Goal: Share content

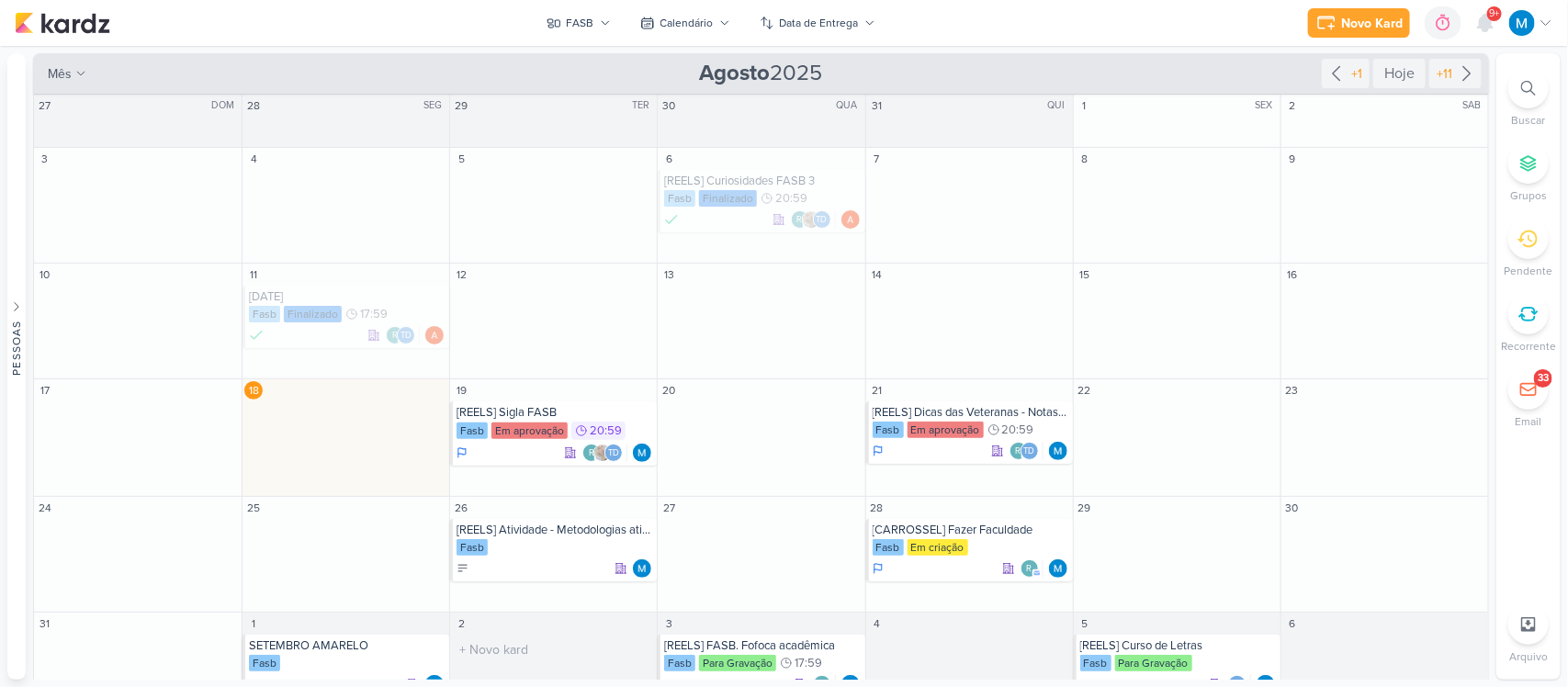
scroll to position [51, 0]
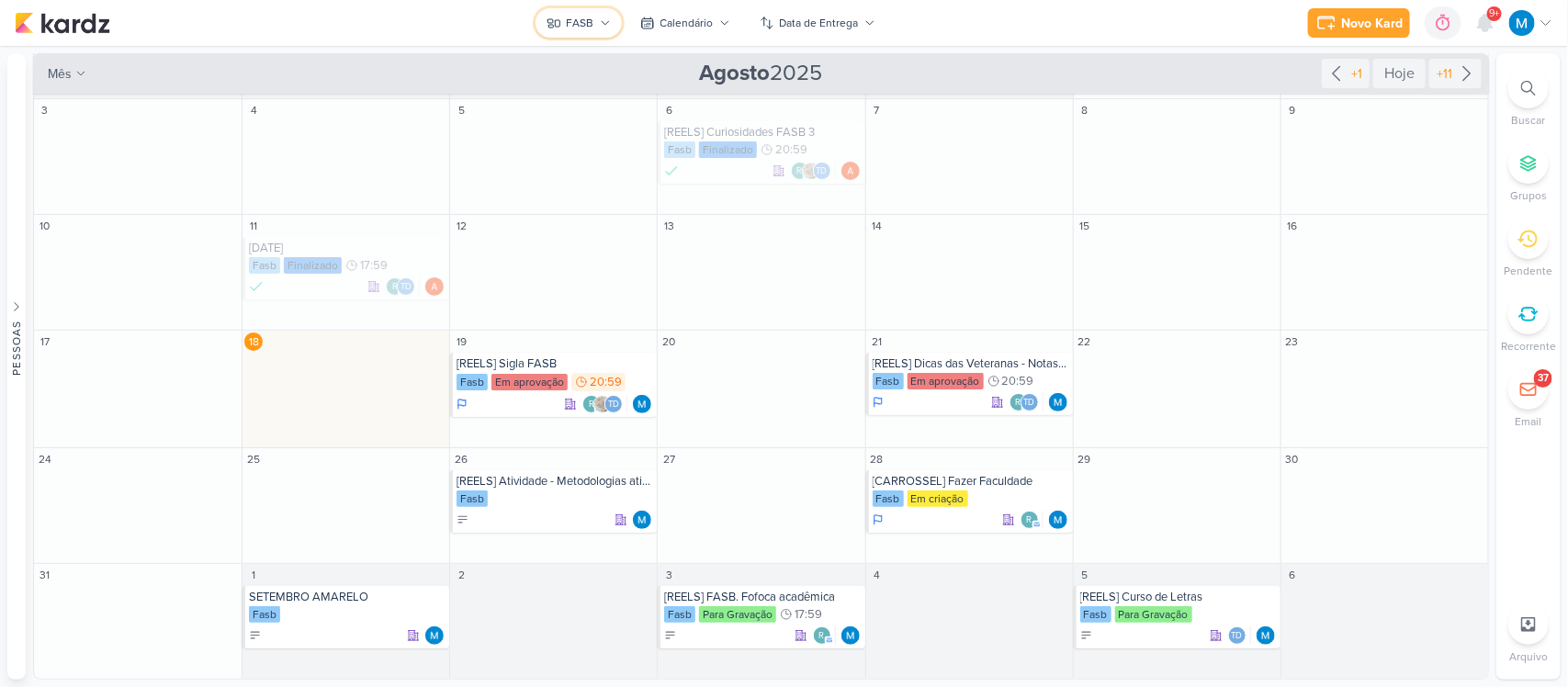
click at [603, 21] on icon at bounding box center [605, 22] width 11 height 11
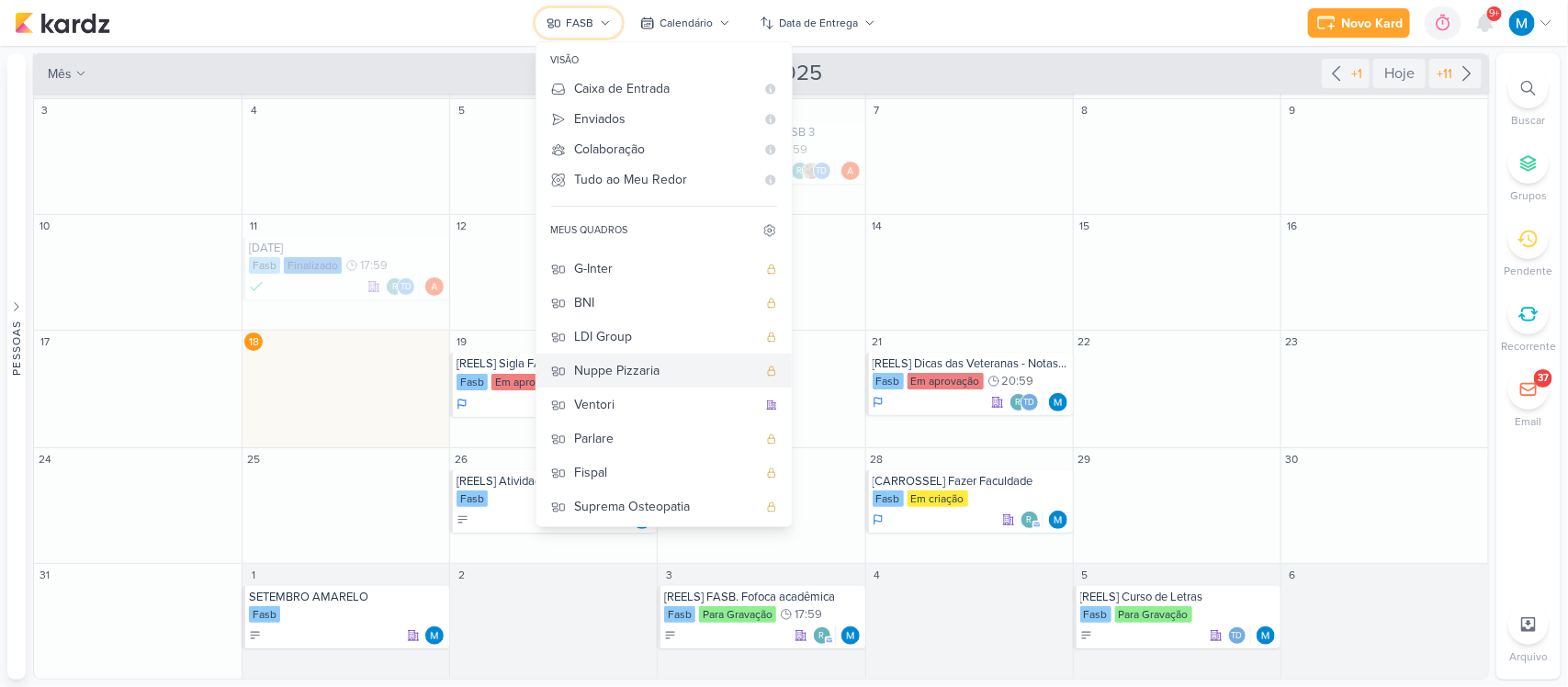
scroll to position [133, 0]
click at [670, 506] on div "Suprema Osteopatia" at bounding box center [666, 505] width 182 height 19
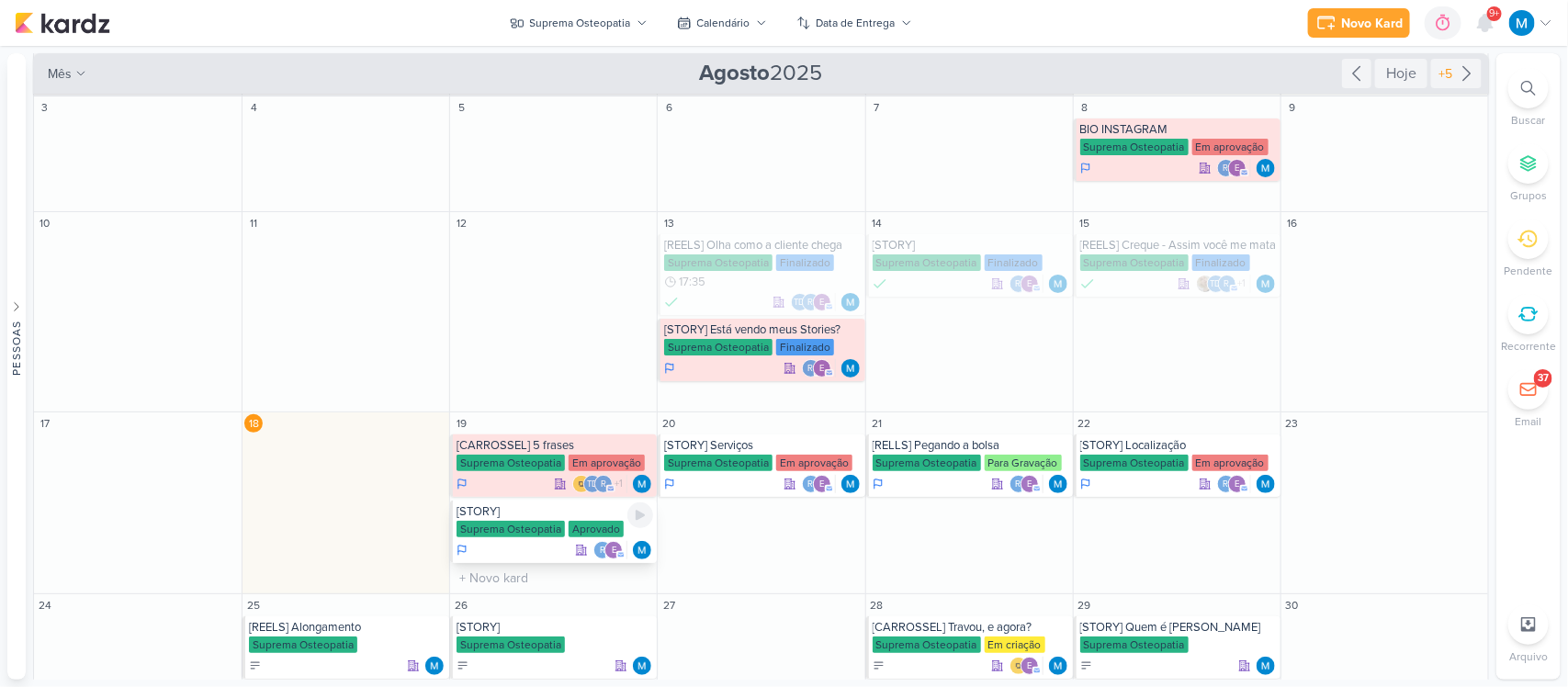
click at [533, 515] on div "[STORY]" at bounding box center [555, 512] width 196 height 14
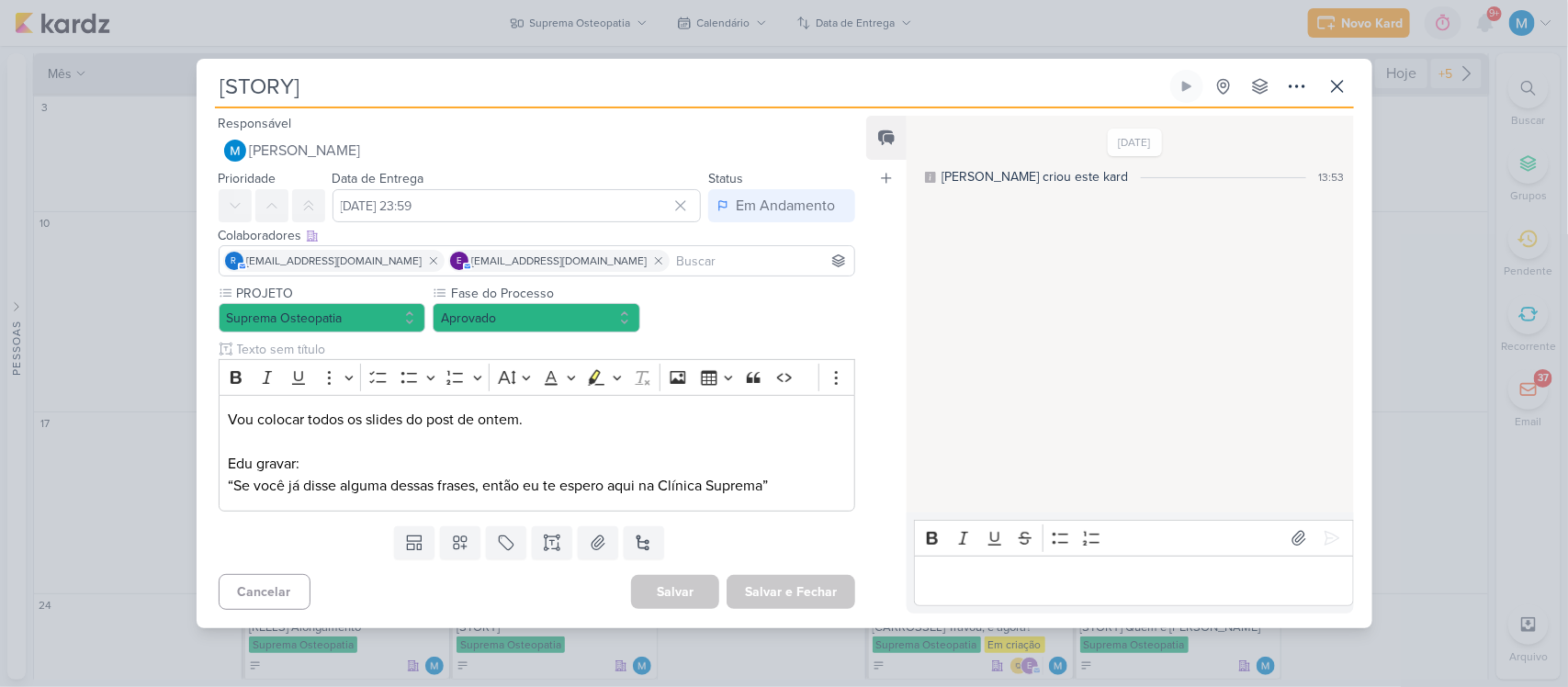
click at [799, 520] on div "Templates Campos Personalizados Marcadores Caixa De Texto Anexo [GEOGRAPHIC_DAT…" at bounding box center [530, 543] width 666 height 48
click at [1339, 89] on icon at bounding box center [1337, 86] width 22 height 22
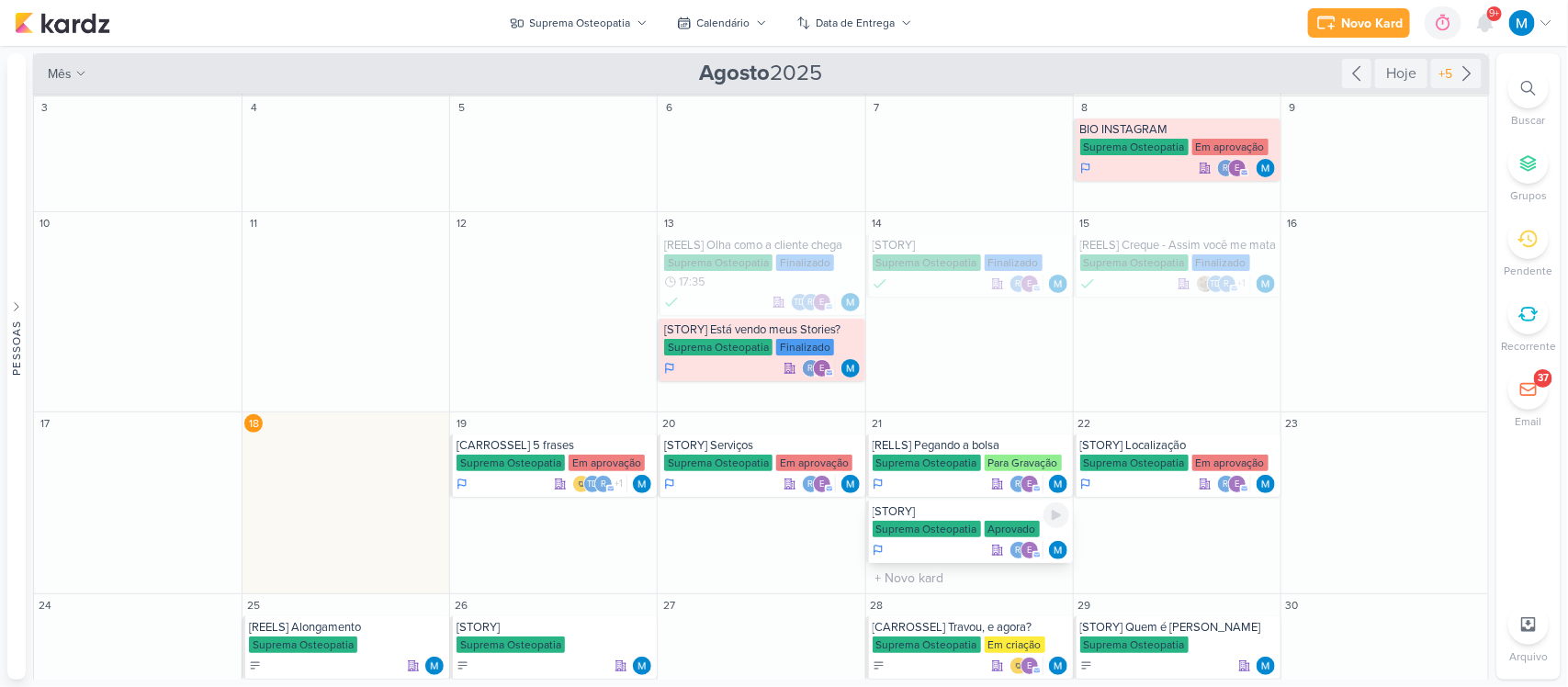
click at [939, 511] on div "[STORY]" at bounding box center [971, 512] width 196 height 14
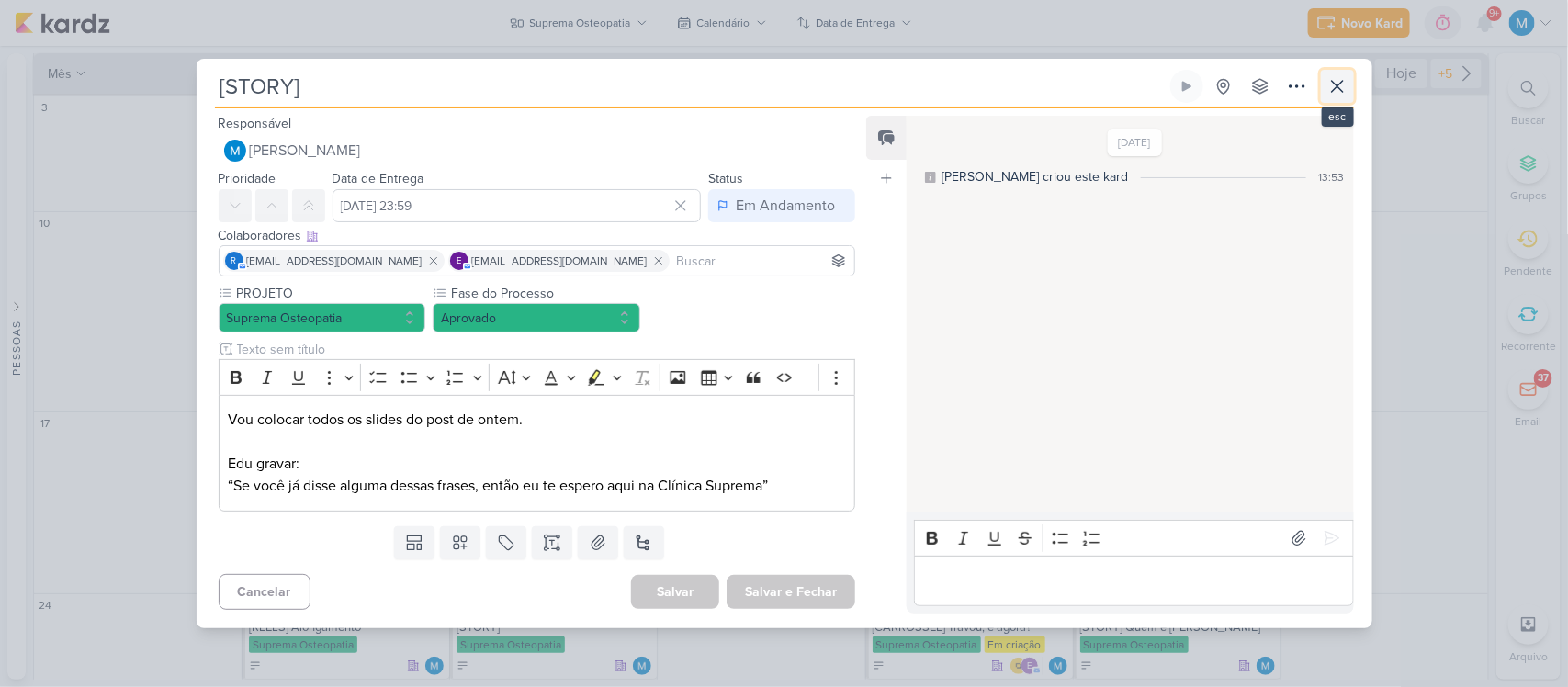
click at [1334, 83] on icon at bounding box center [1337, 86] width 22 height 22
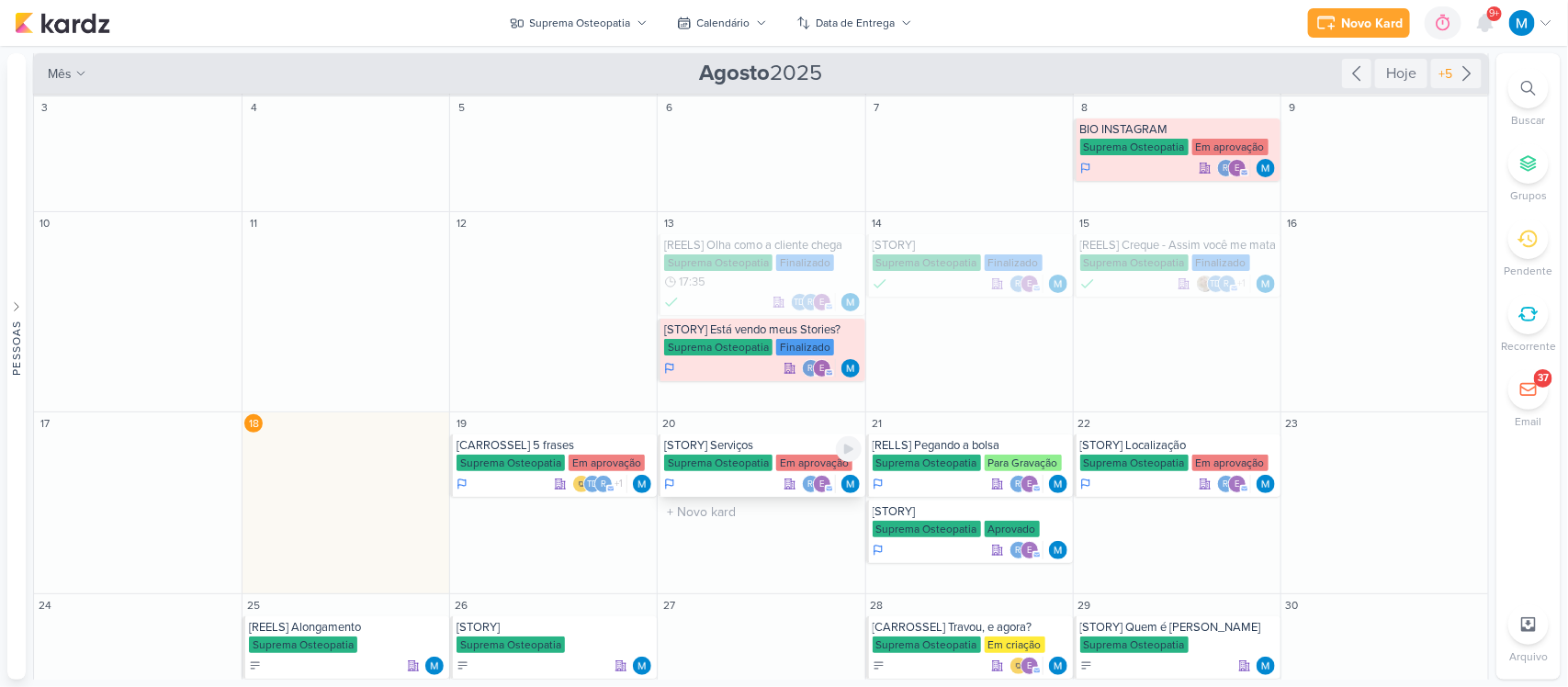
click at [760, 446] on div "[STORY] Serviços" at bounding box center [762, 445] width 196 height 14
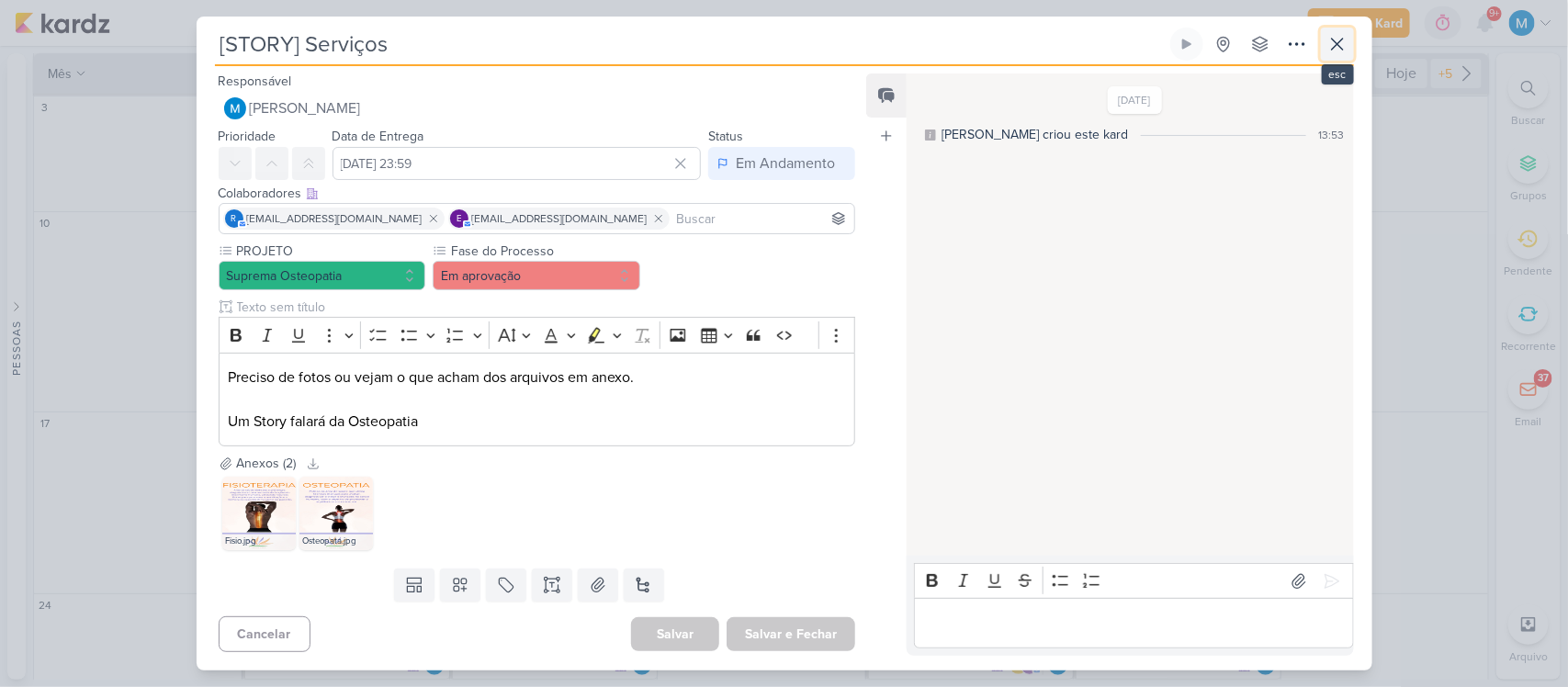
click at [1335, 46] on icon at bounding box center [1337, 43] width 11 height 11
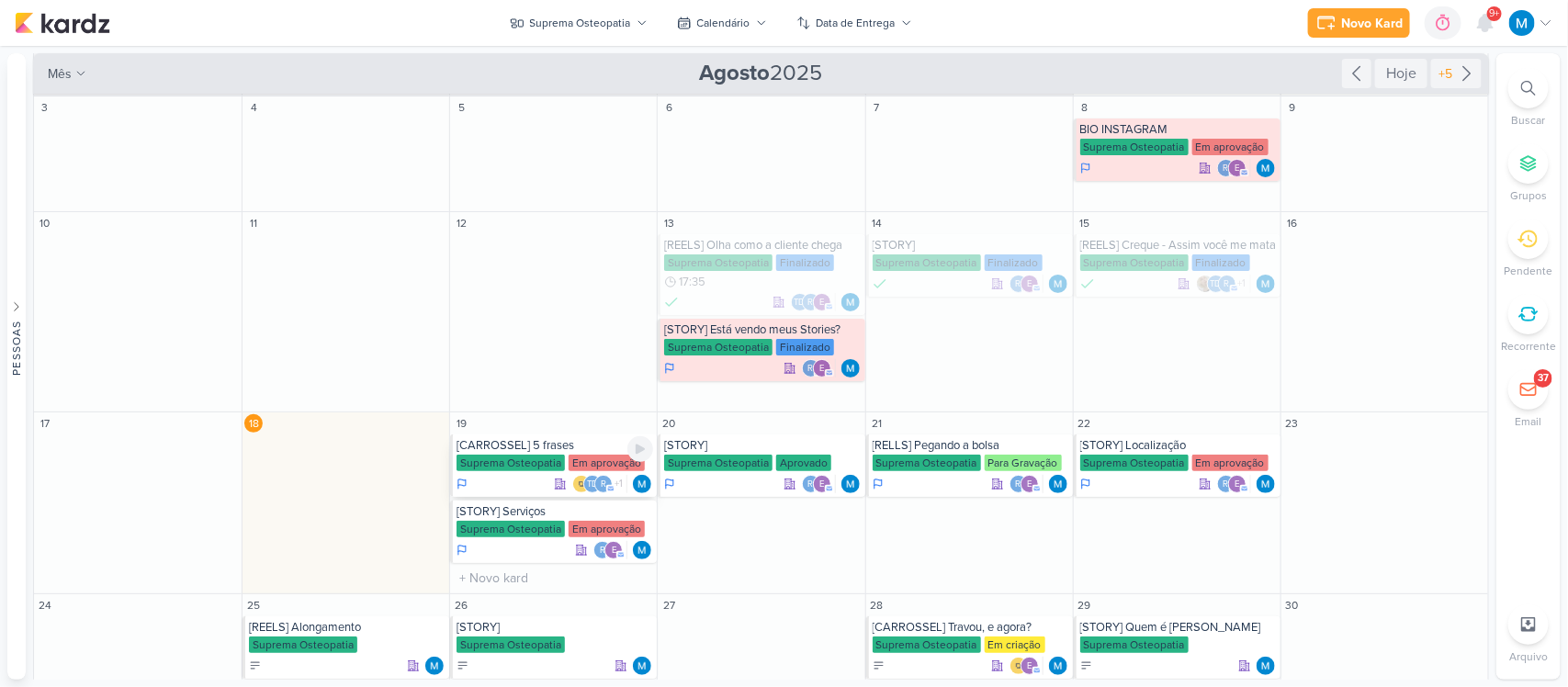
click at [529, 444] on div "[CARROSSEL] 5 frases" at bounding box center [555, 445] width 196 height 14
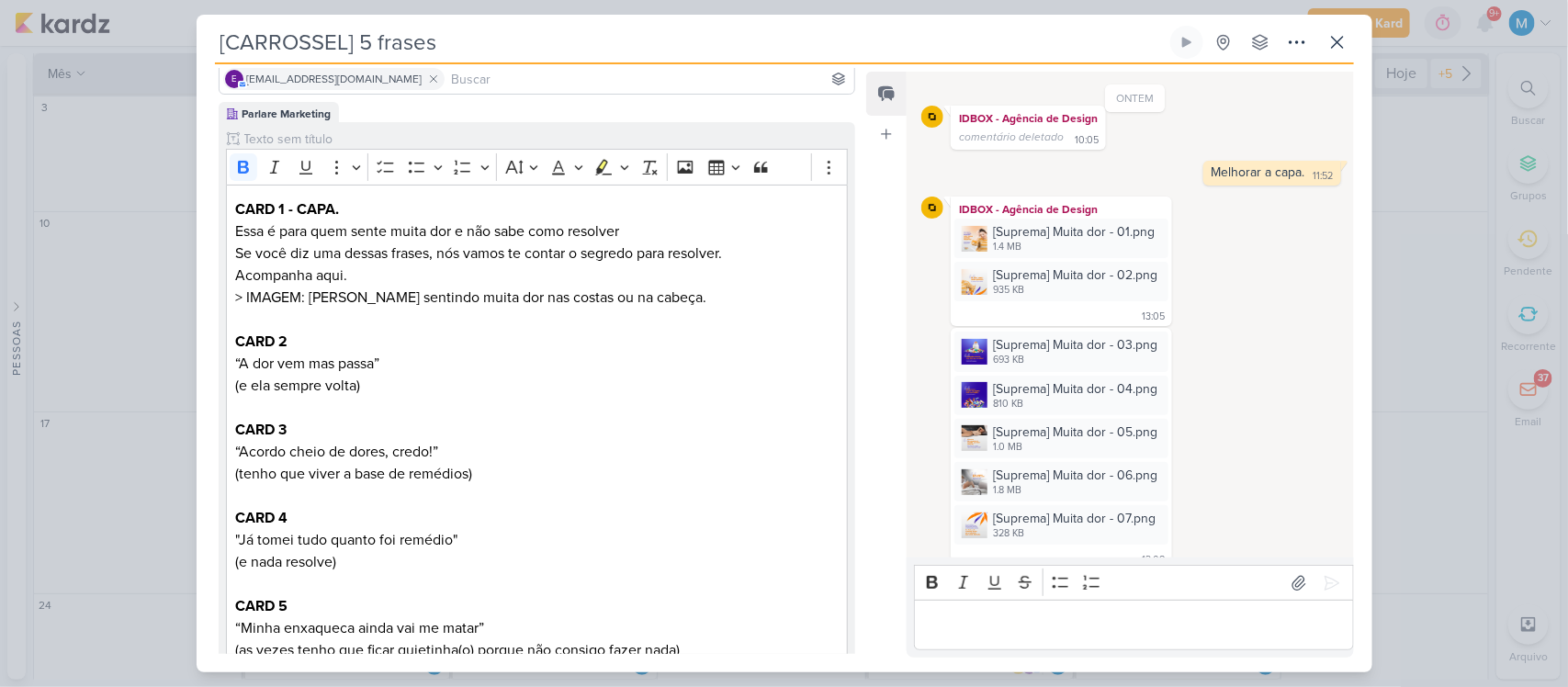
scroll to position [0, 0]
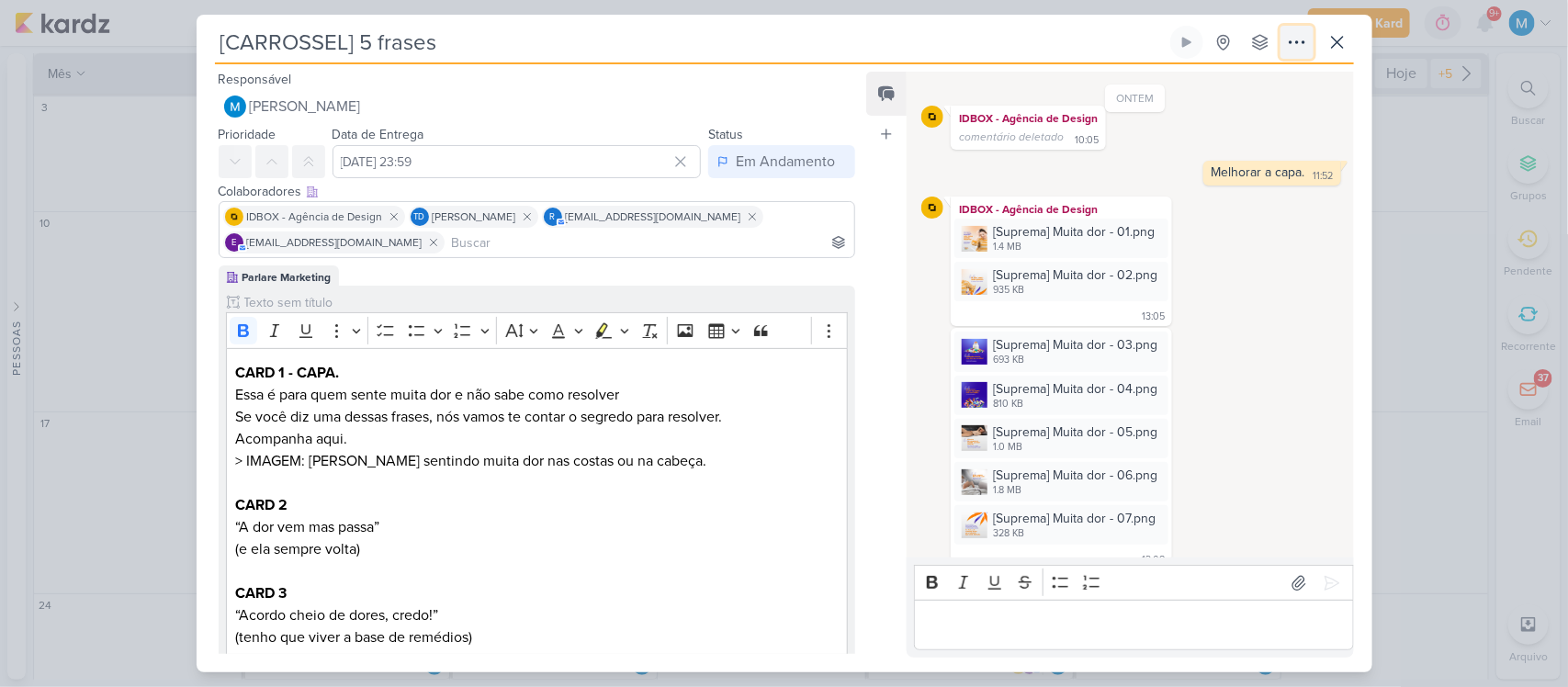
click at [1307, 38] on button at bounding box center [1296, 42] width 33 height 33
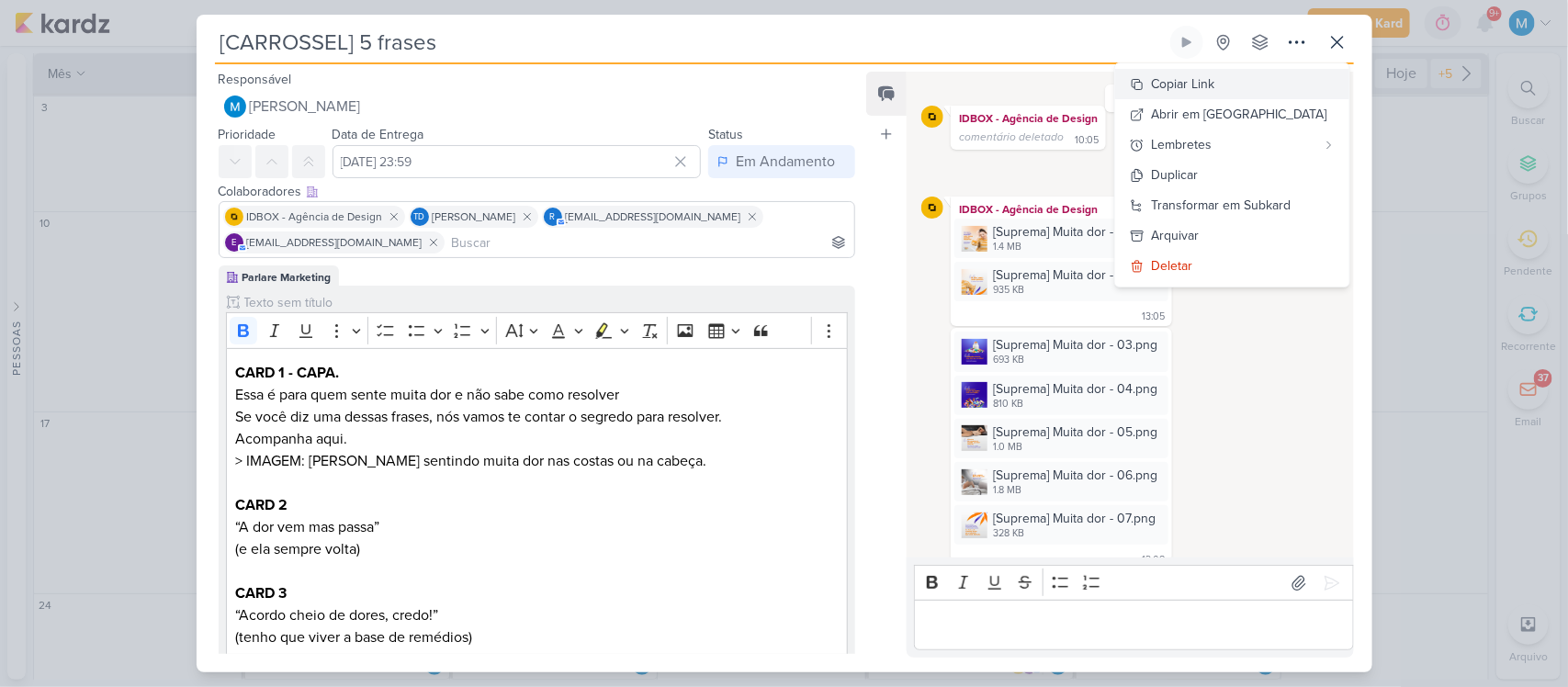
click at [1255, 89] on button "Copiar Link" at bounding box center [1232, 84] width 234 height 30
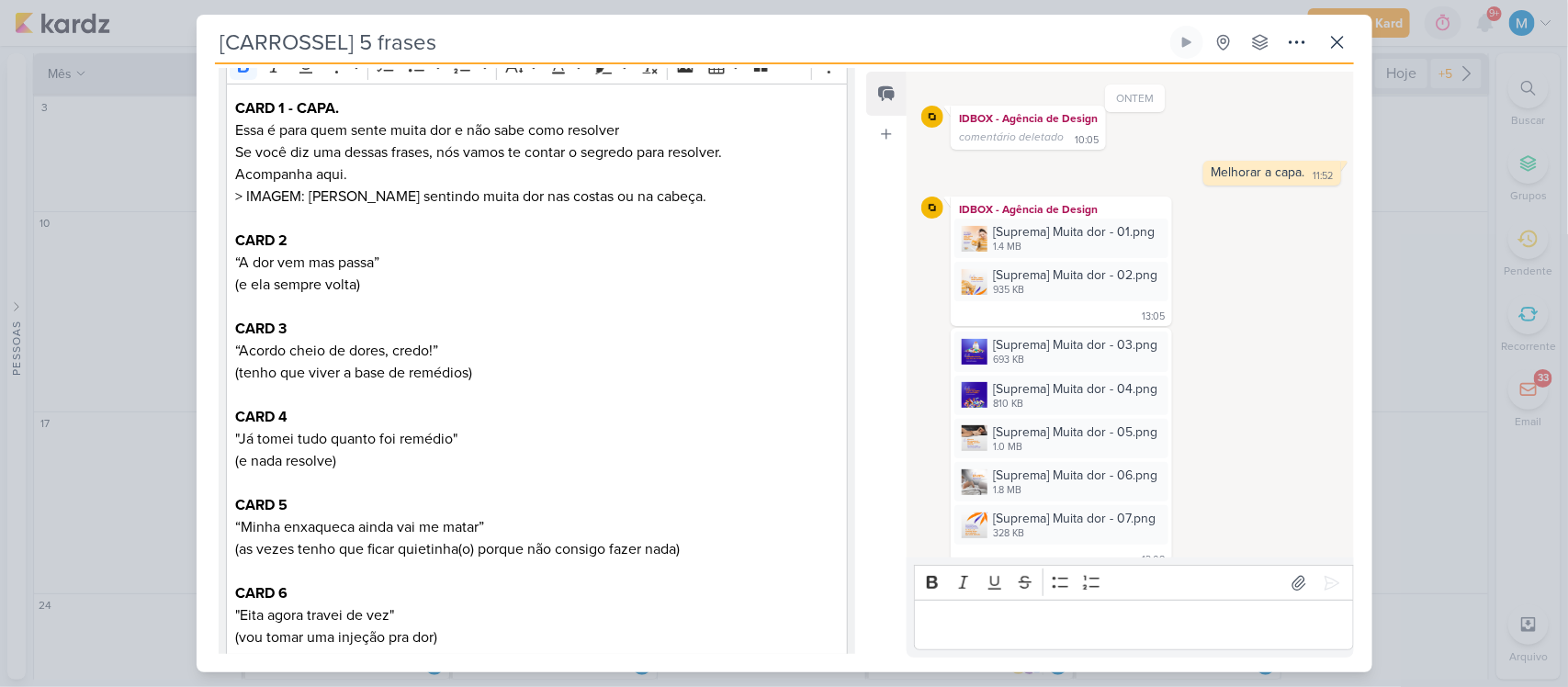
scroll to position [689, 0]
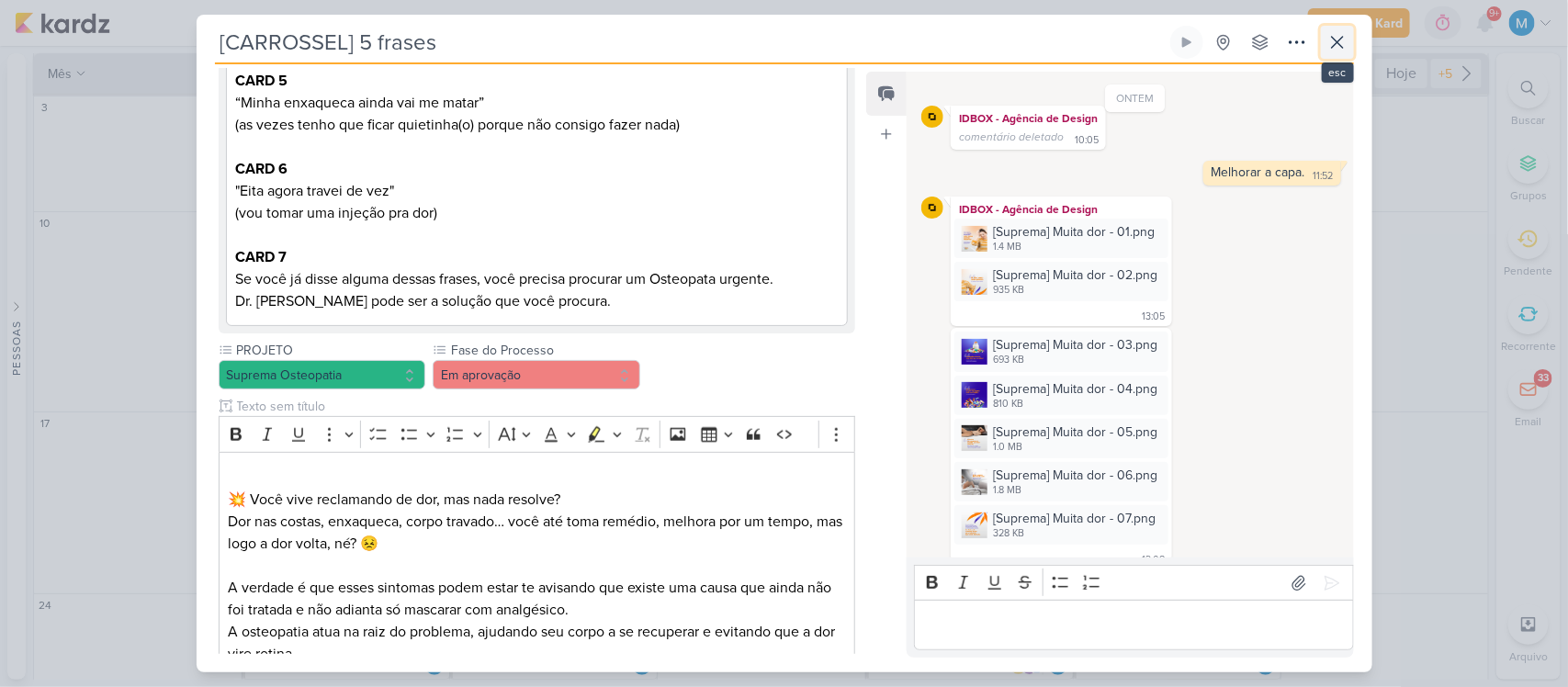
click at [1339, 46] on icon at bounding box center [1337, 41] width 11 height 11
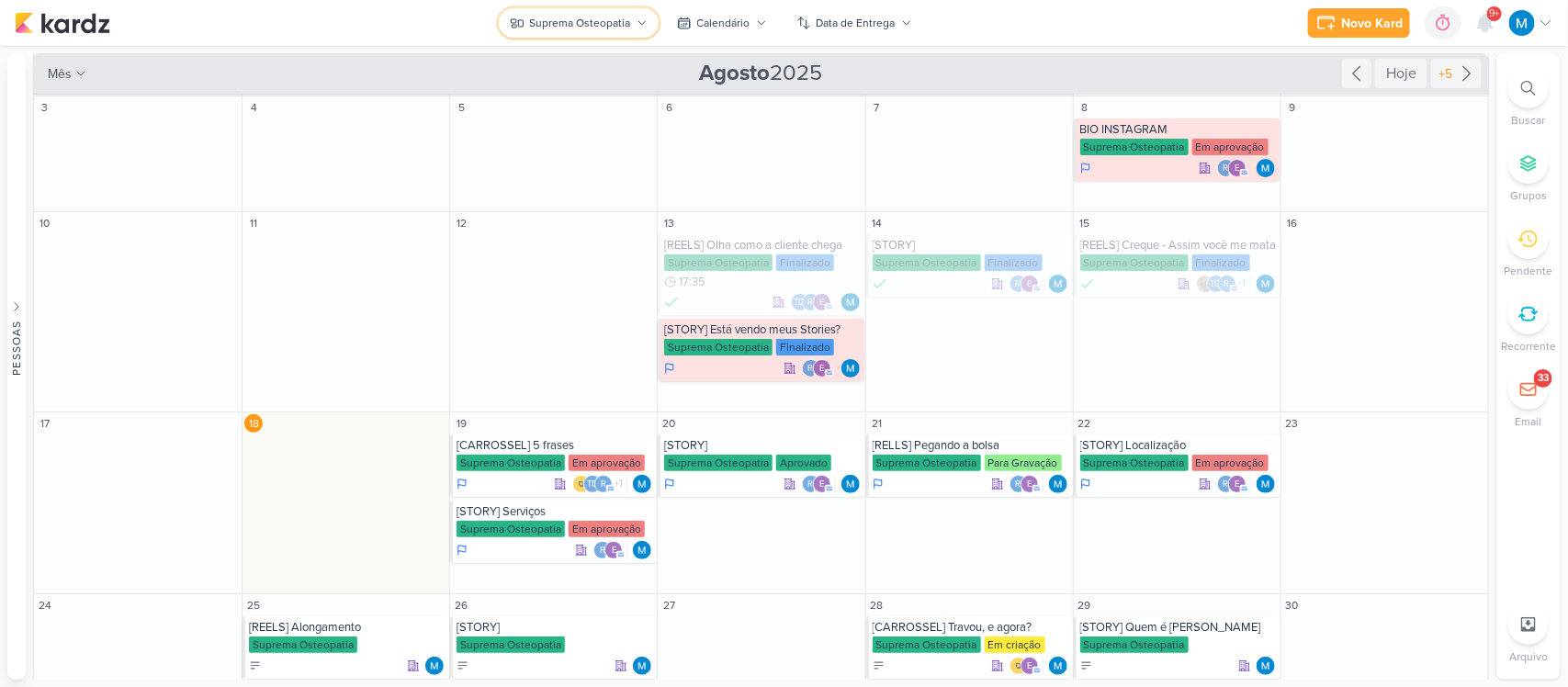
click at [627, 23] on div "Suprema Osteopatia" at bounding box center [580, 22] width 101 height 16
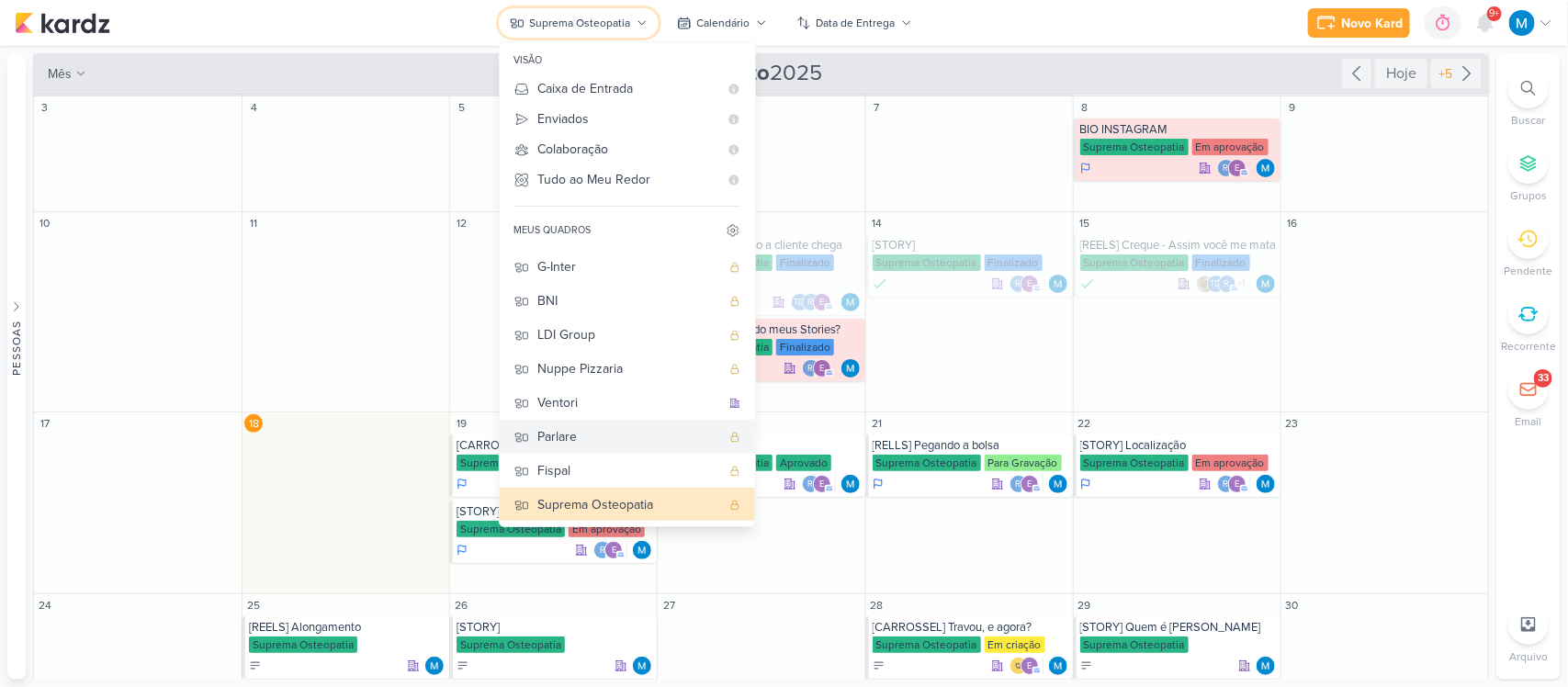
scroll to position [0, 0]
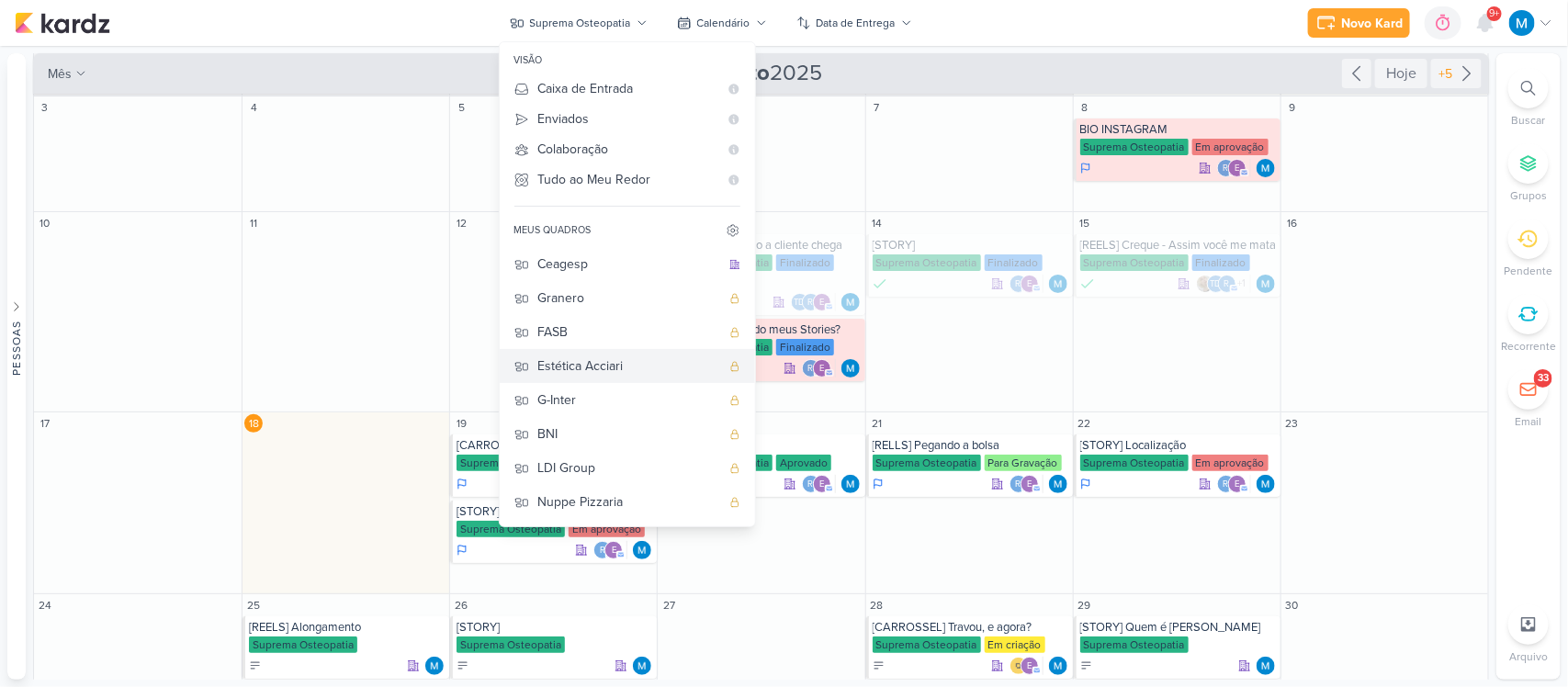
click at [614, 354] on button "Estética Acciari" at bounding box center [627, 365] width 255 height 34
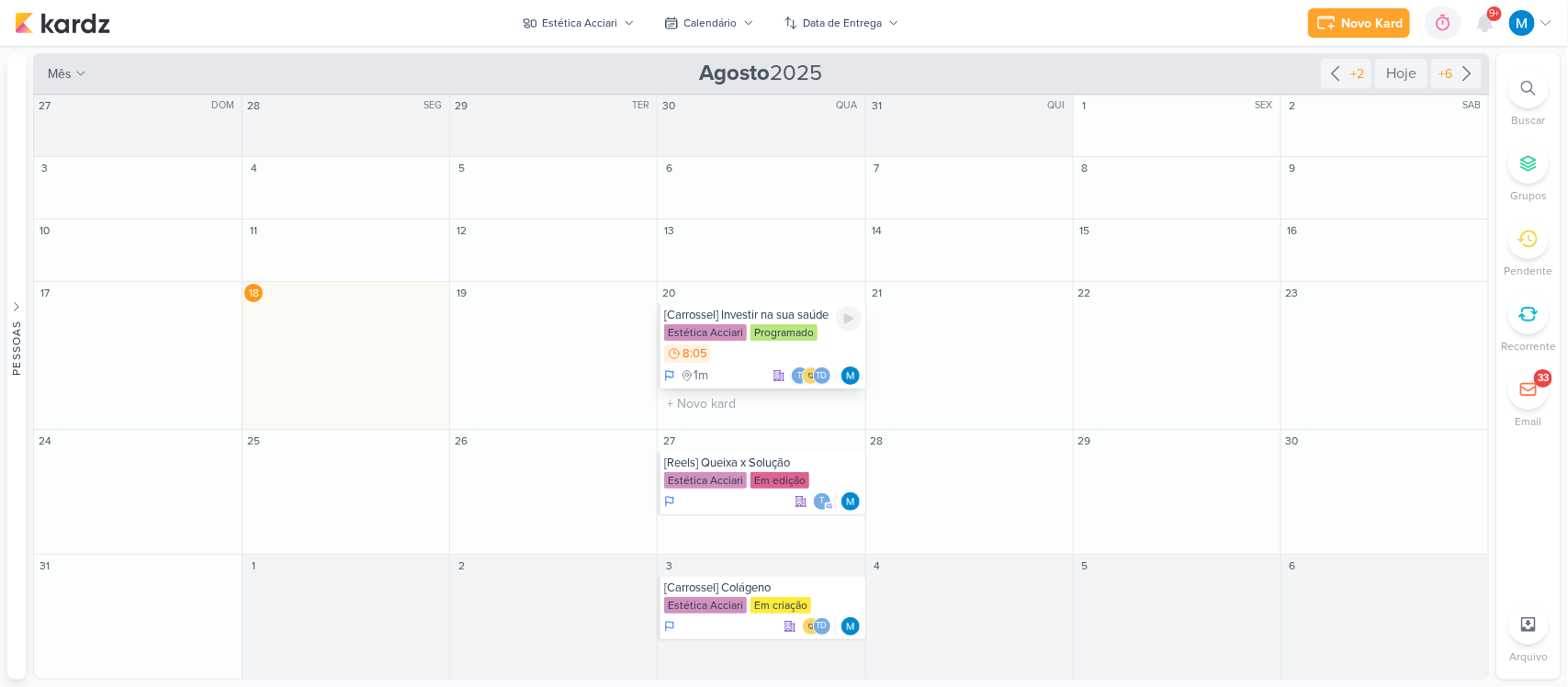
click at [799, 320] on div "[Carrossel] Investir na sua saúde" at bounding box center [762, 314] width 196 height 14
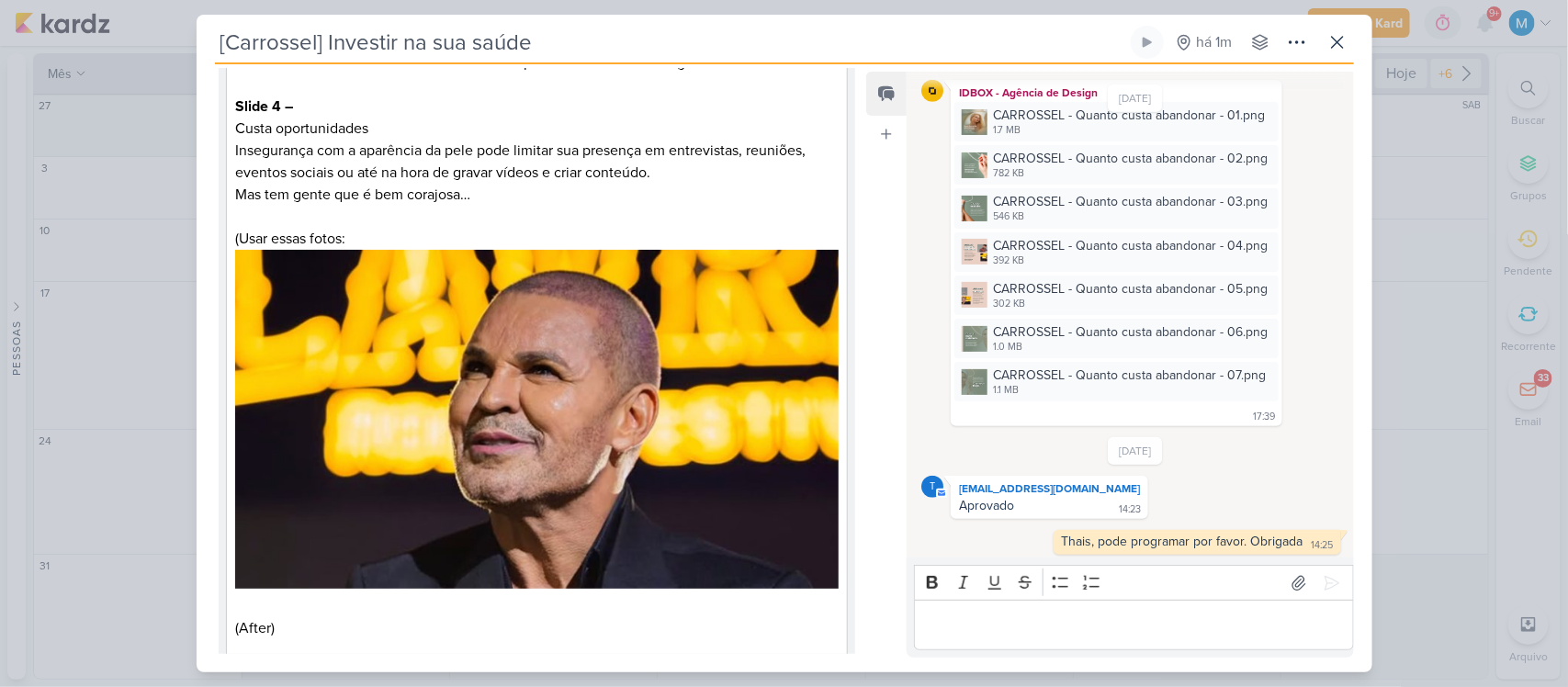
scroll to position [1034, 0]
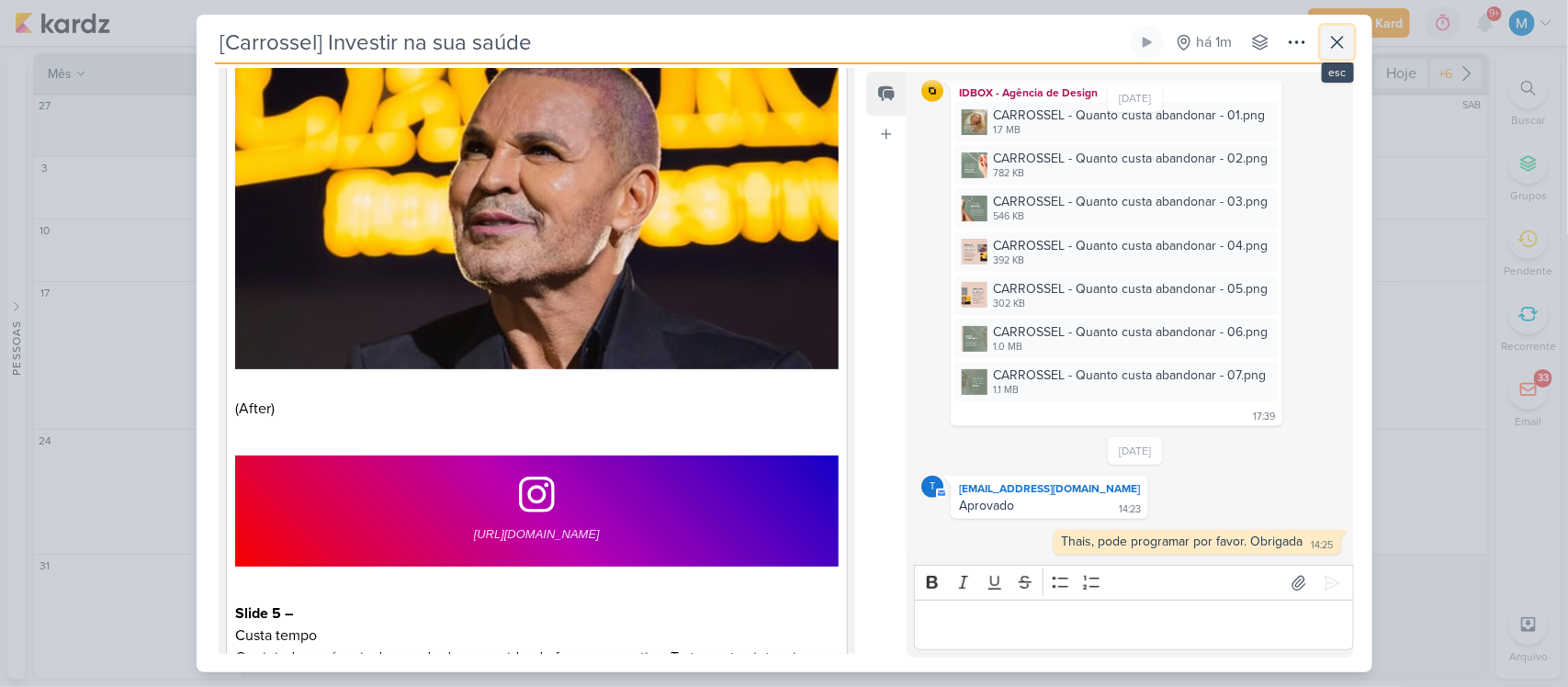
click at [1337, 46] on icon at bounding box center [1337, 41] width 22 height 22
